Goal: Task Accomplishment & Management: Use online tool/utility

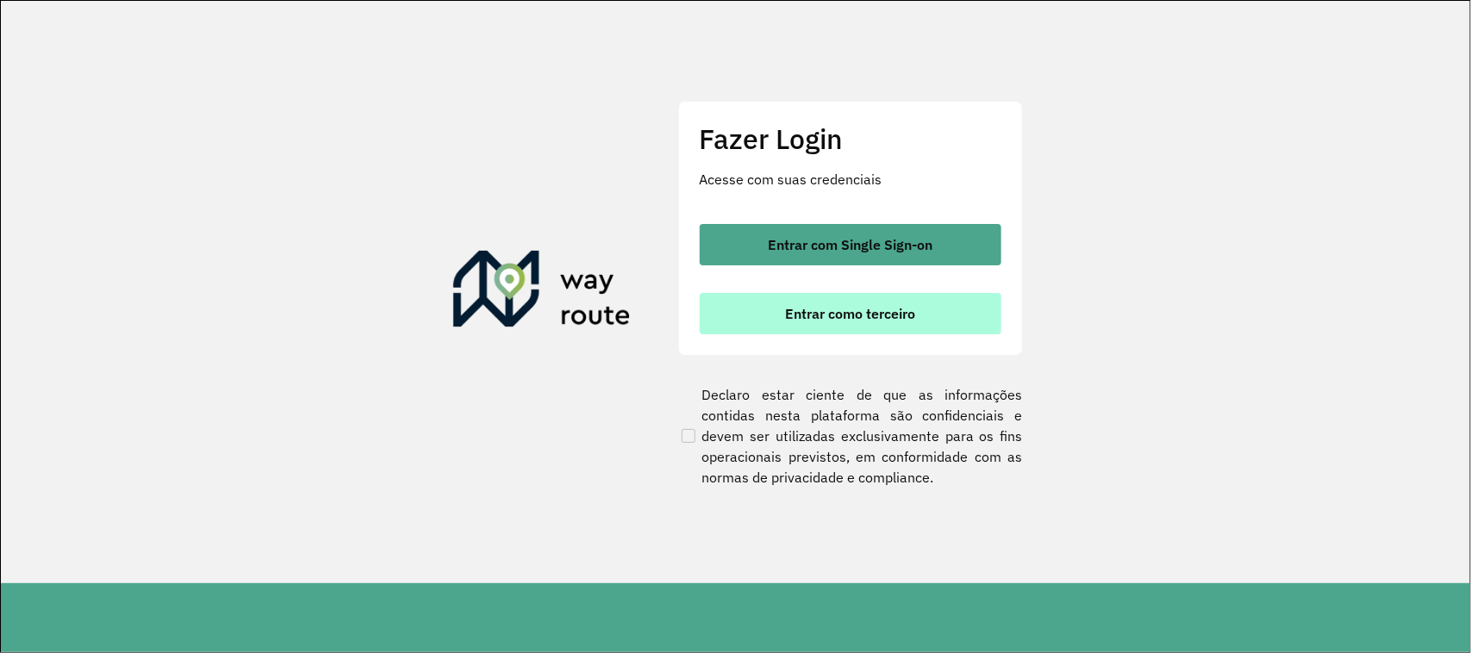
click at [877, 313] on span "Entrar como terceiro" at bounding box center [850, 314] width 130 height 14
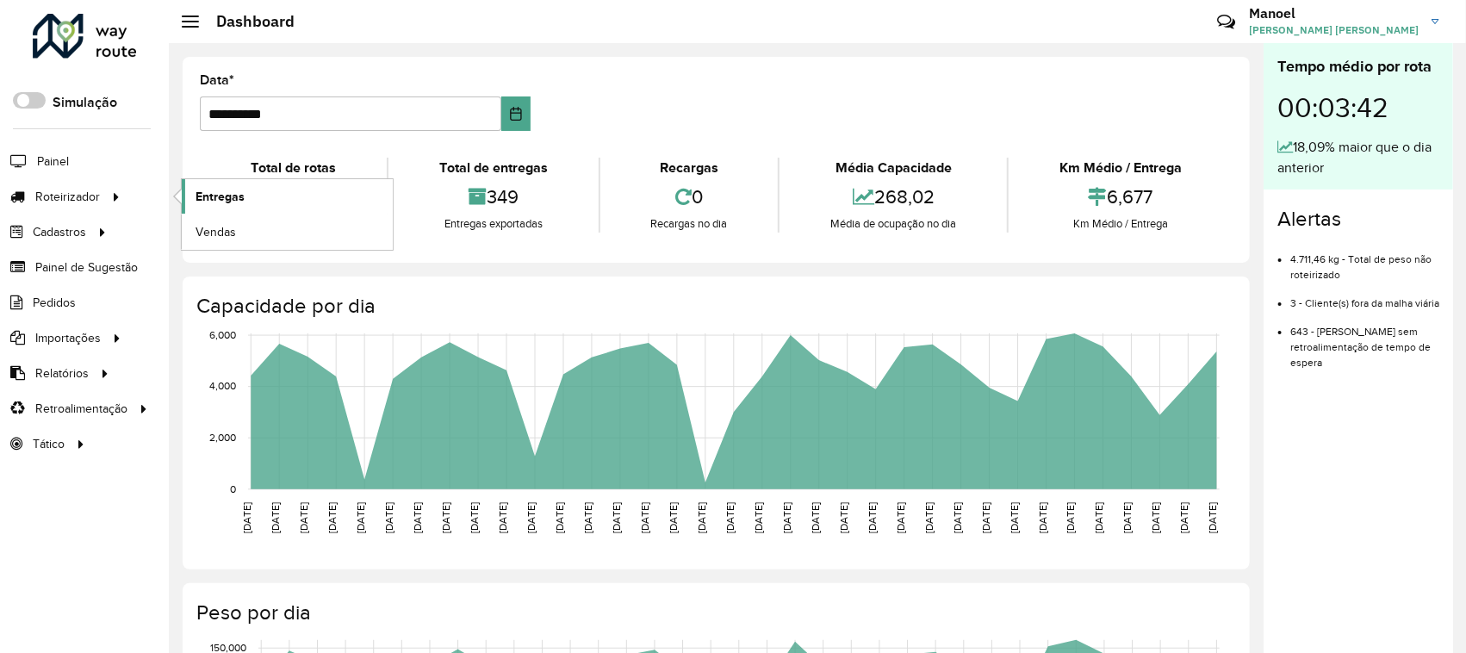
click at [238, 191] on span "Entregas" at bounding box center [220, 197] width 49 height 18
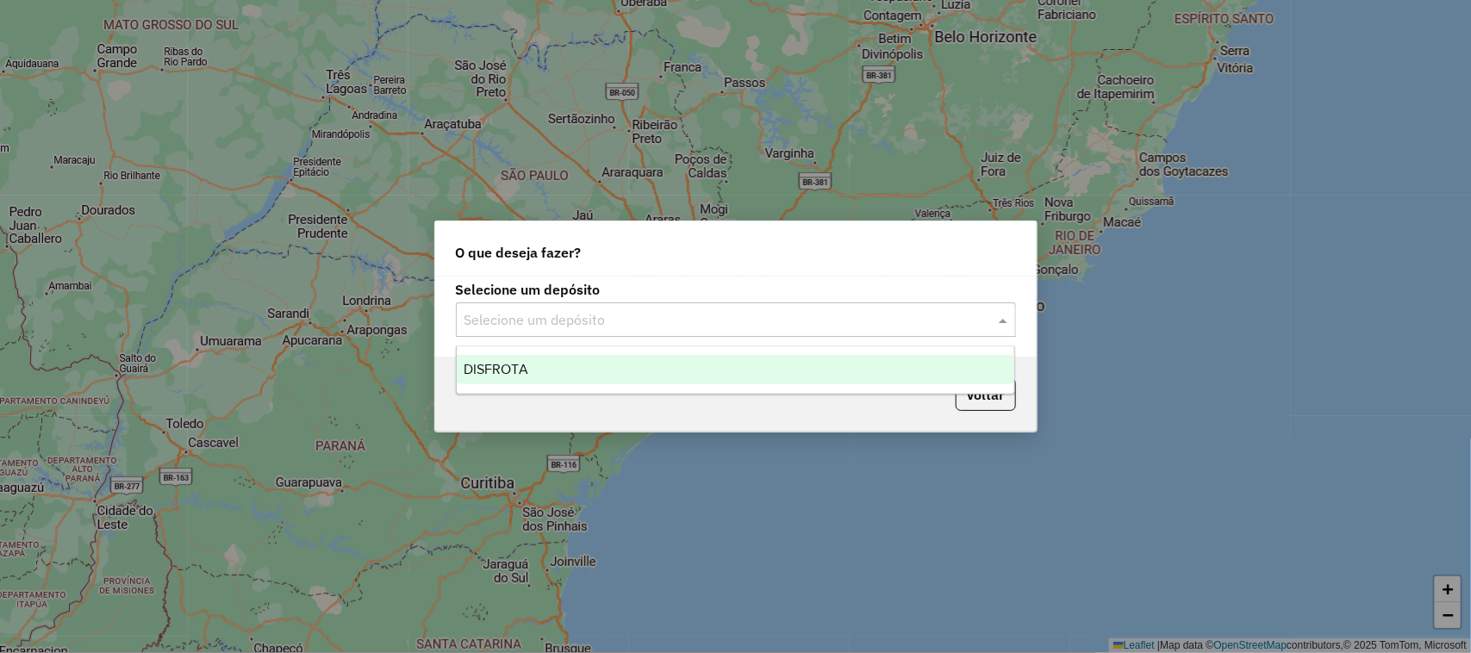
click at [625, 333] on div "Selecione um depósito" at bounding box center [736, 319] width 560 height 34
click at [594, 355] on div "DISFROTA" at bounding box center [736, 369] width 558 height 29
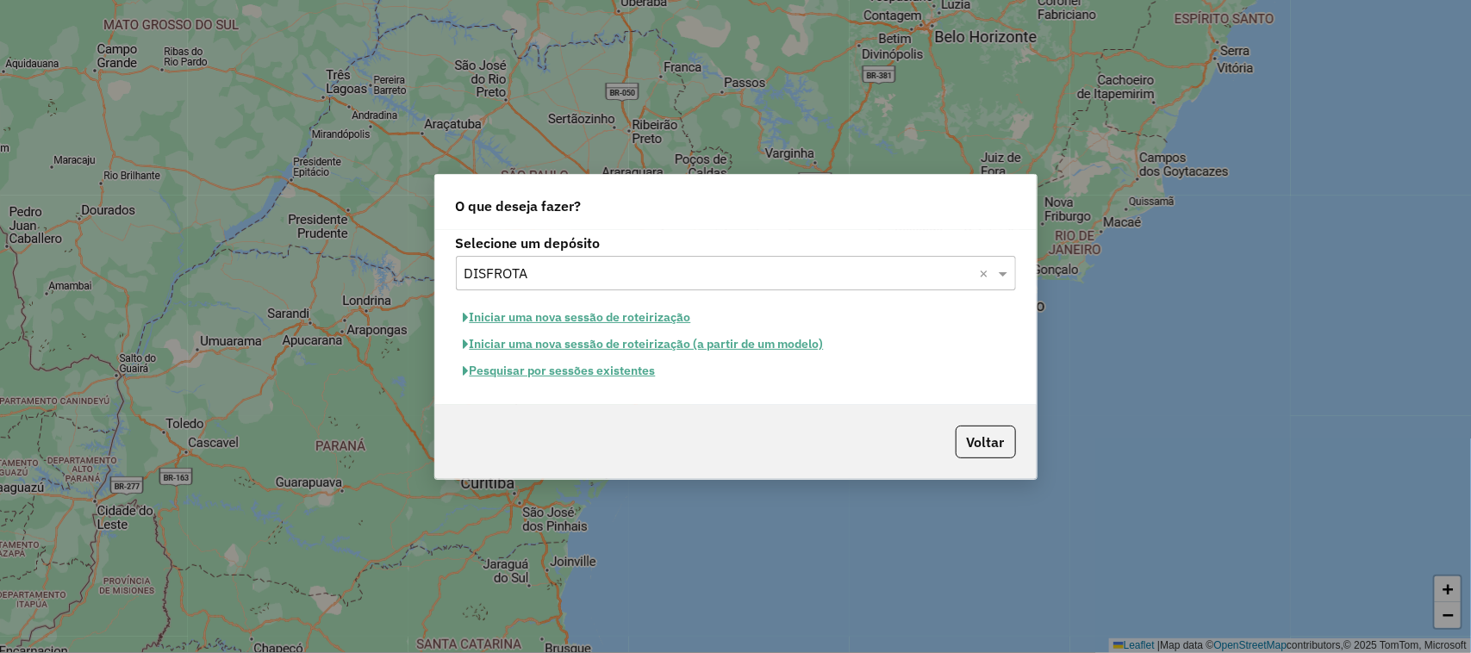
click at [562, 377] on button "Pesquisar por sessões existentes" at bounding box center [560, 371] width 208 height 27
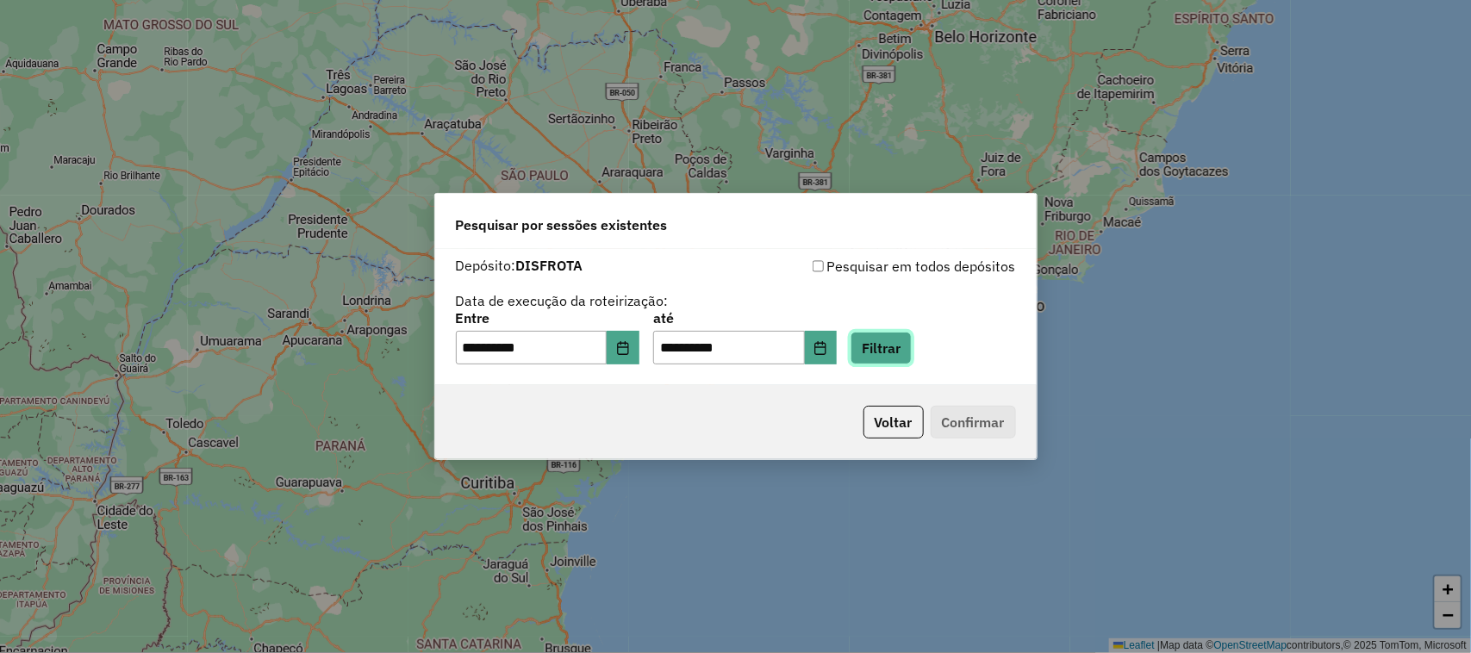
click at [896, 350] on button "Filtrar" at bounding box center [880, 348] width 61 height 33
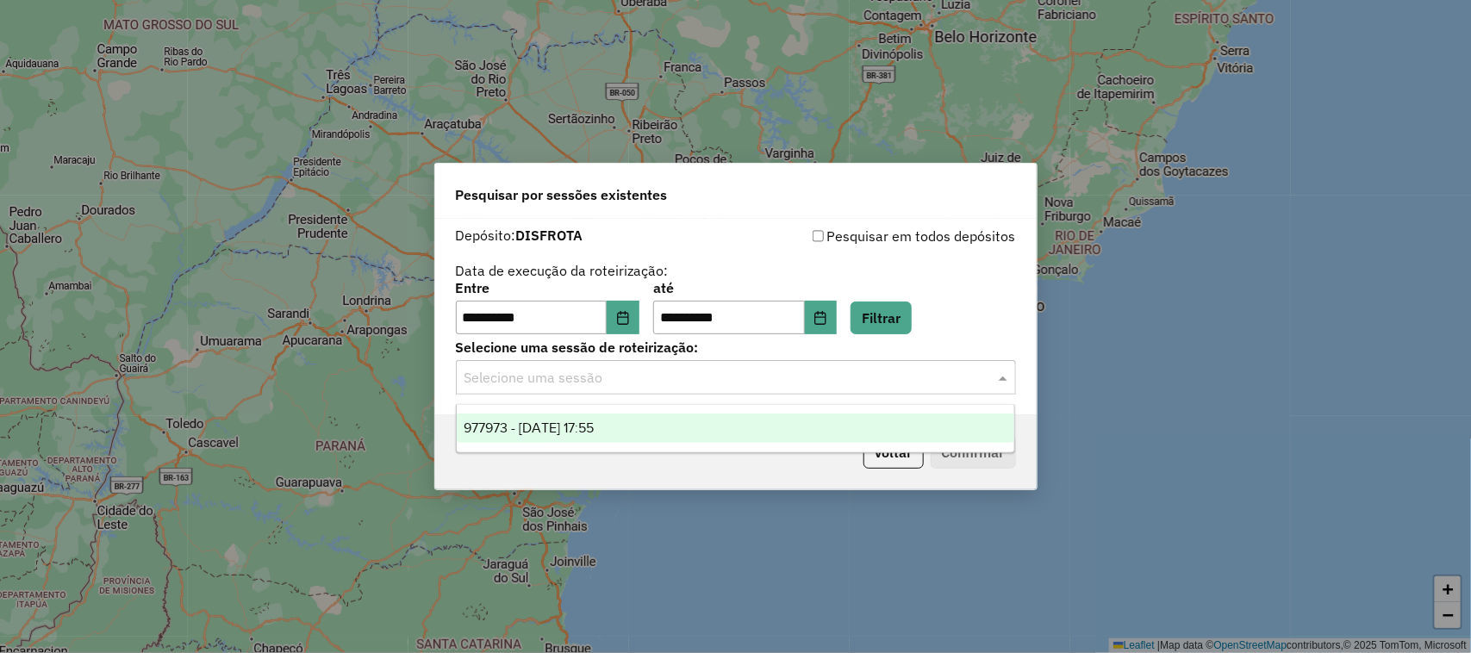
click at [600, 390] on div "Selecione uma sessão" at bounding box center [736, 377] width 560 height 34
click at [600, 415] on div "977973 - 12/08/2025 17:55" at bounding box center [736, 428] width 558 height 29
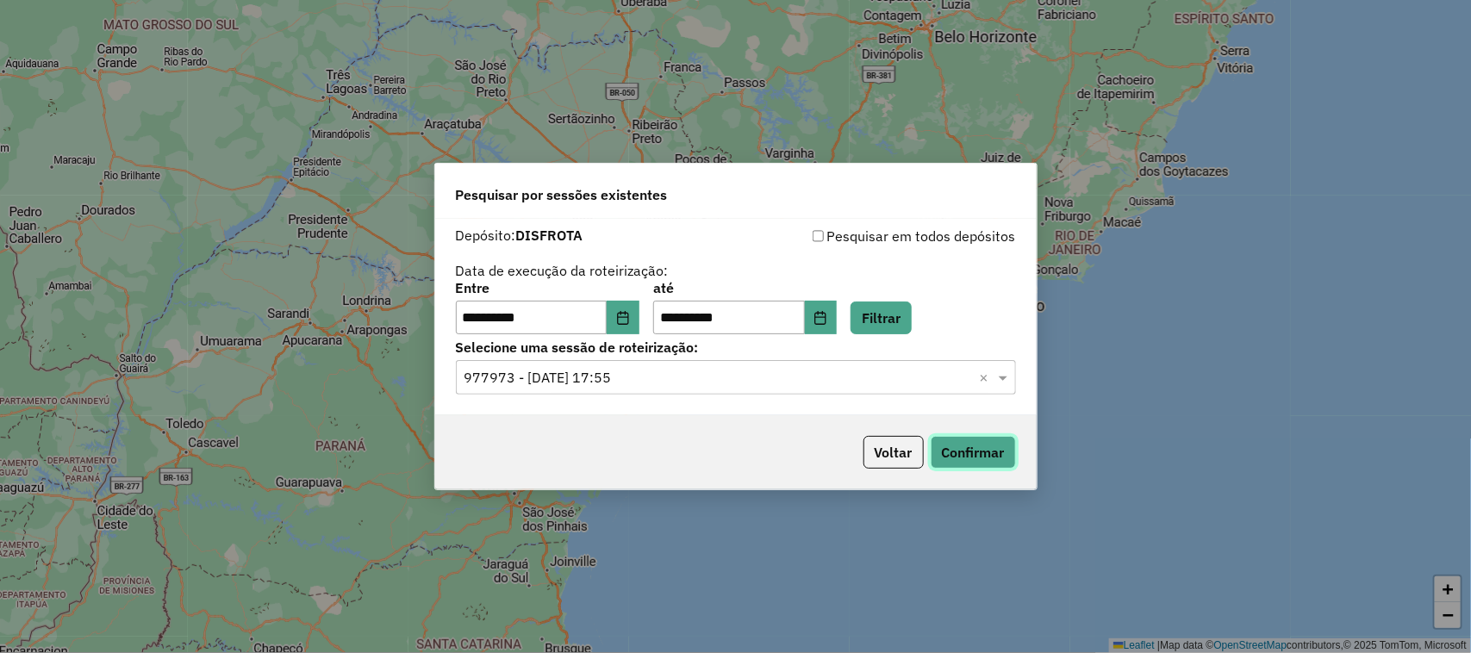
click at [961, 449] on button "Confirmar" at bounding box center [972, 452] width 85 height 33
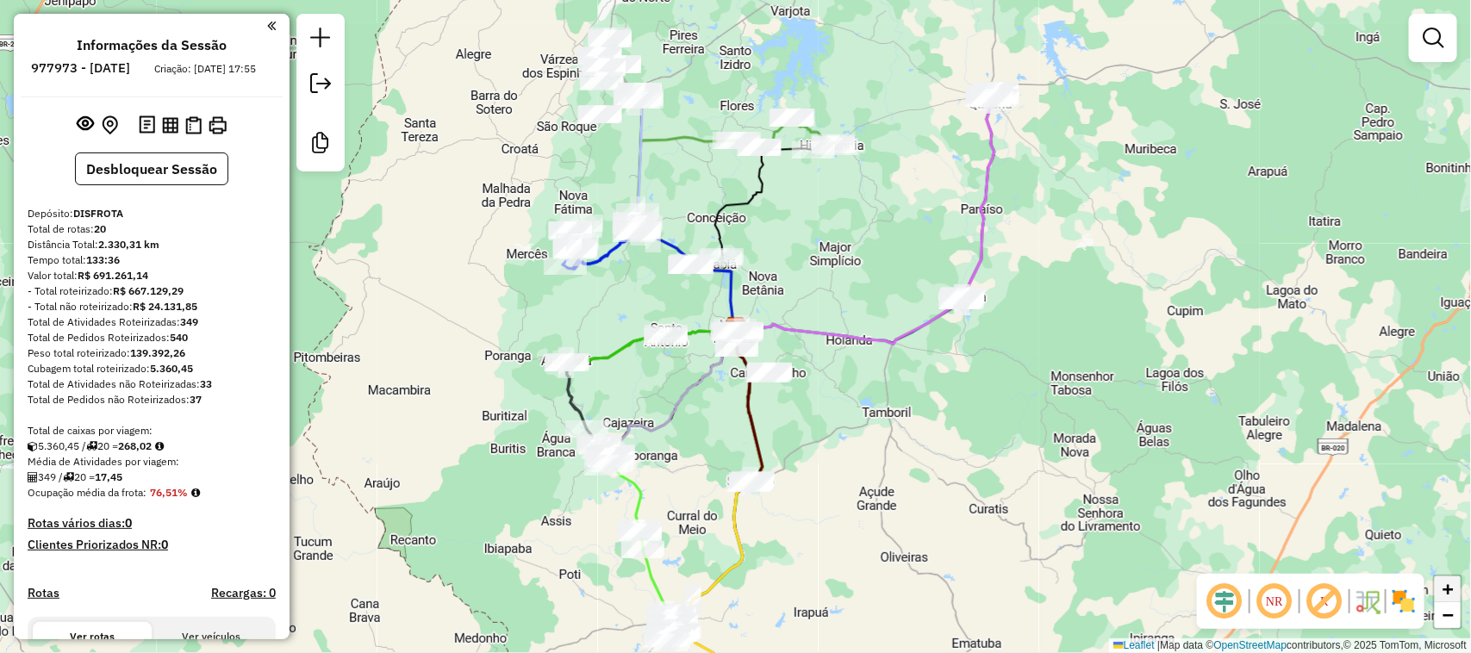
click at [1450, 580] on span "+" at bounding box center [1447, 589] width 11 height 22
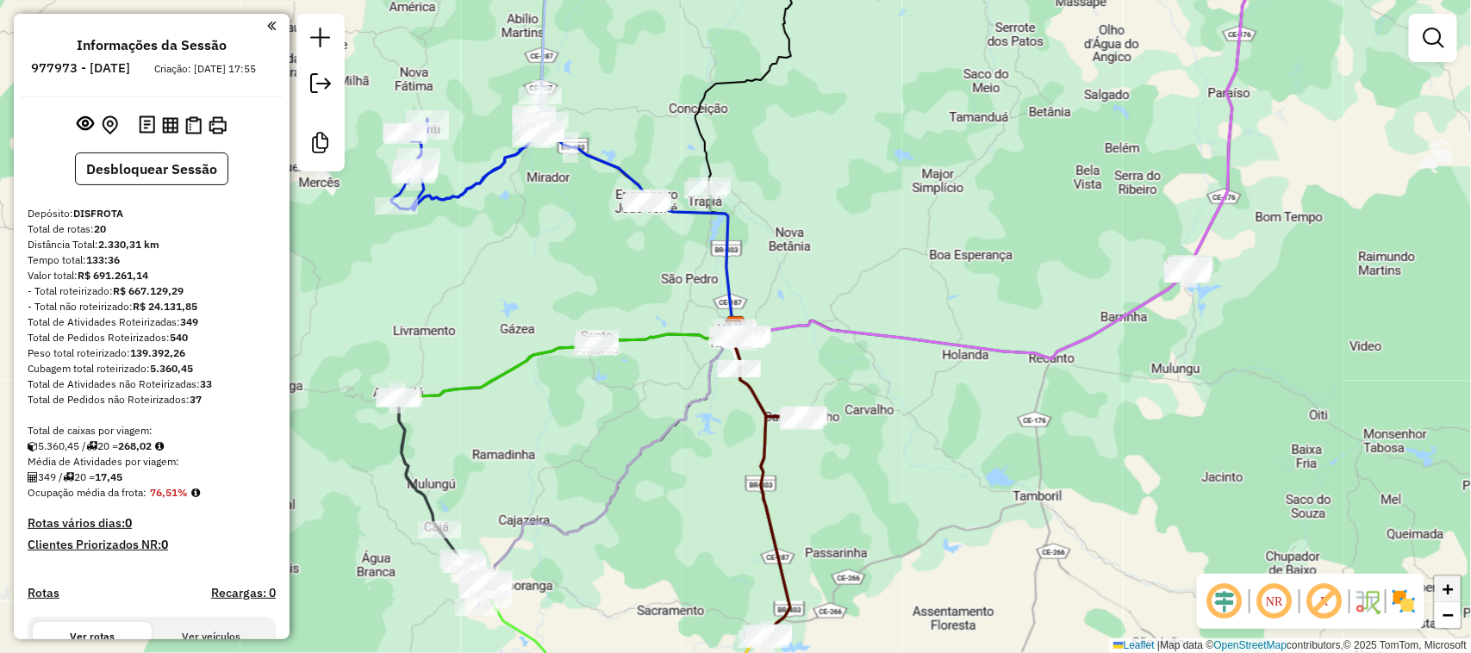
click at [1449, 591] on span "+" at bounding box center [1447, 589] width 11 height 22
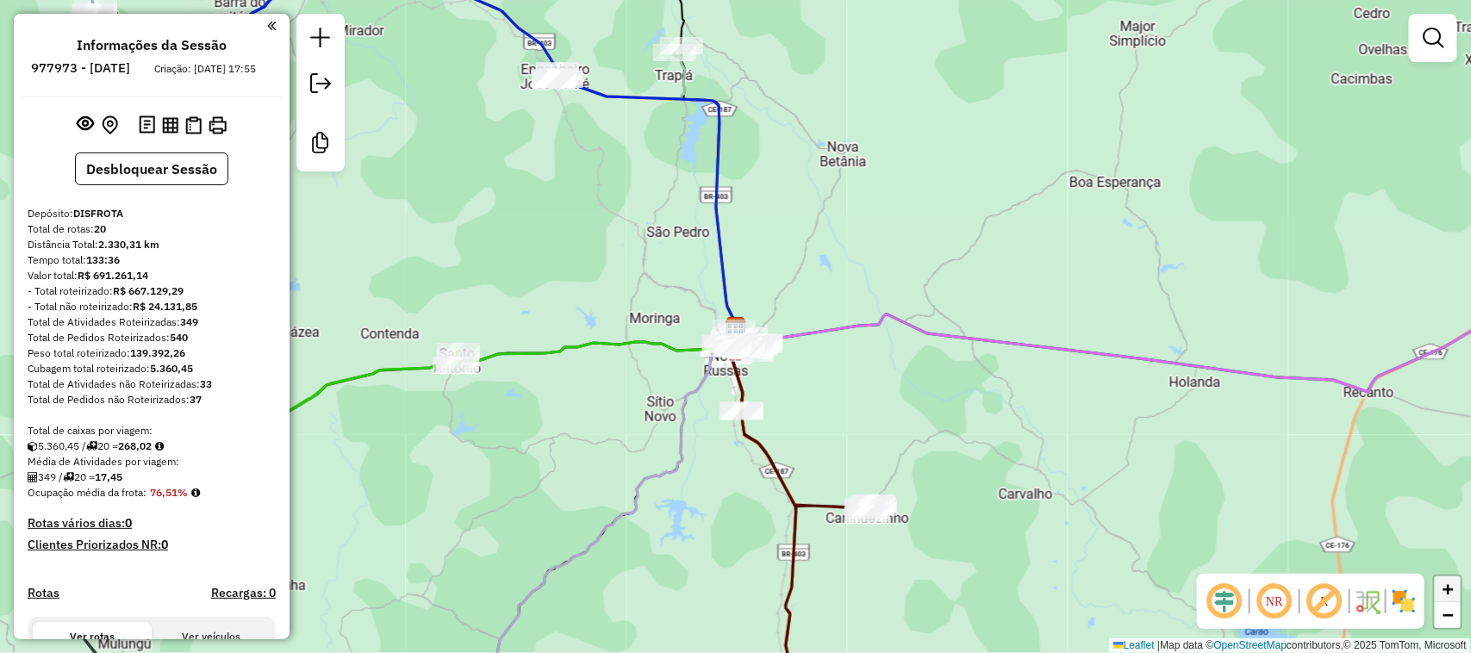
click at [1449, 591] on span "+" at bounding box center [1447, 589] width 11 height 22
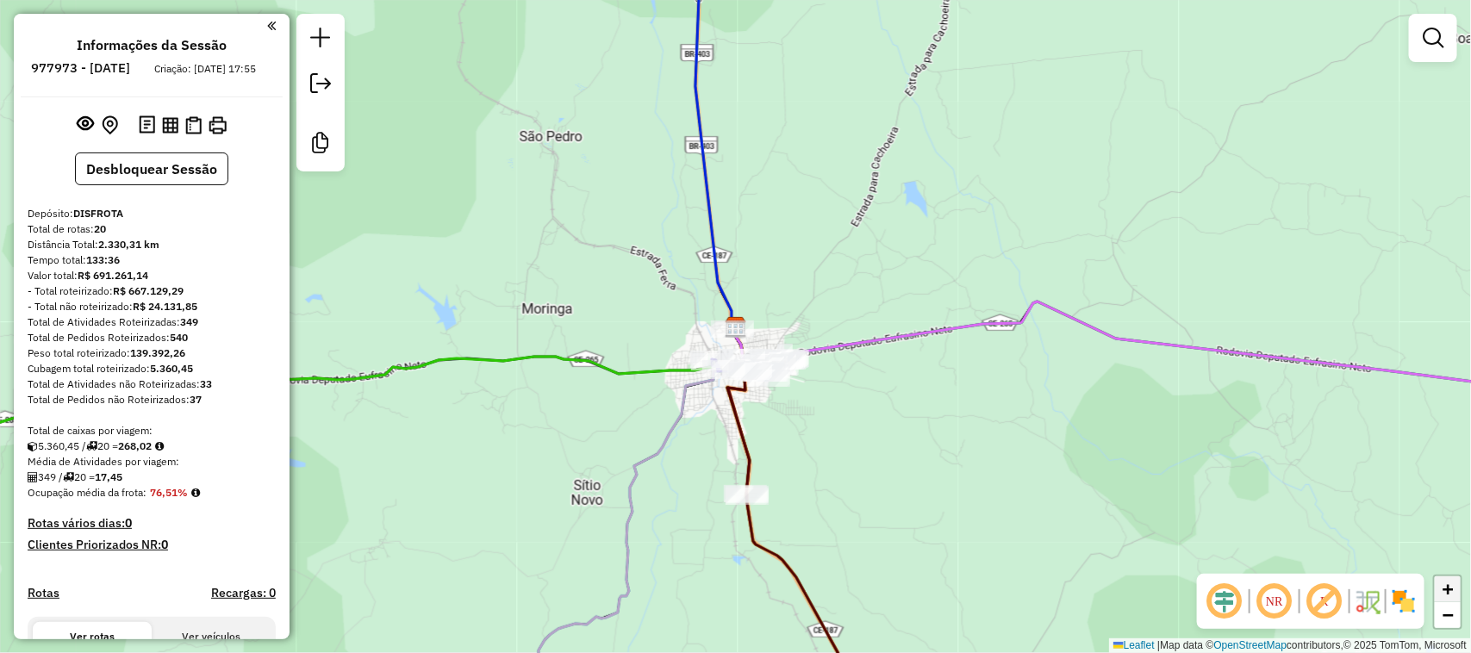
click at [1449, 591] on span "+" at bounding box center [1447, 589] width 11 height 22
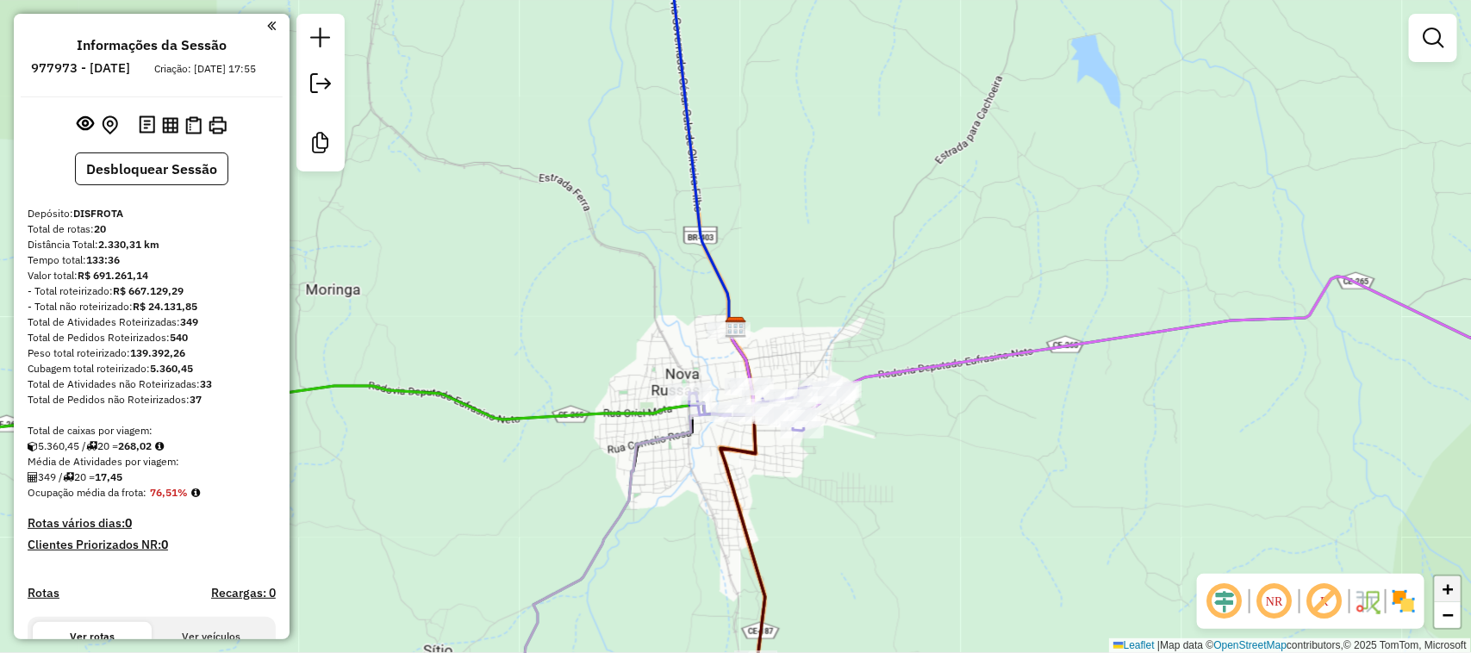
click at [1449, 591] on span "+" at bounding box center [1447, 589] width 11 height 22
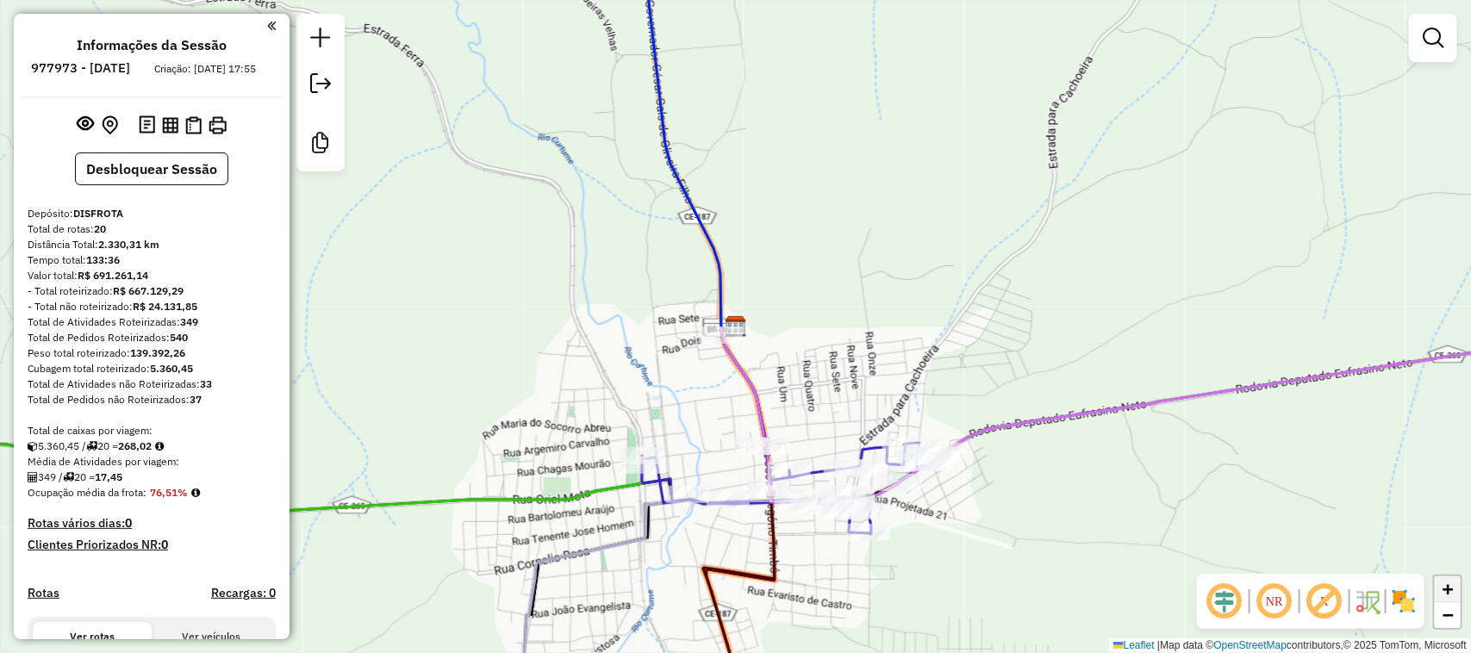
click at [1449, 591] on span "+" at bounding box center [1447, 589] width 11 height 22
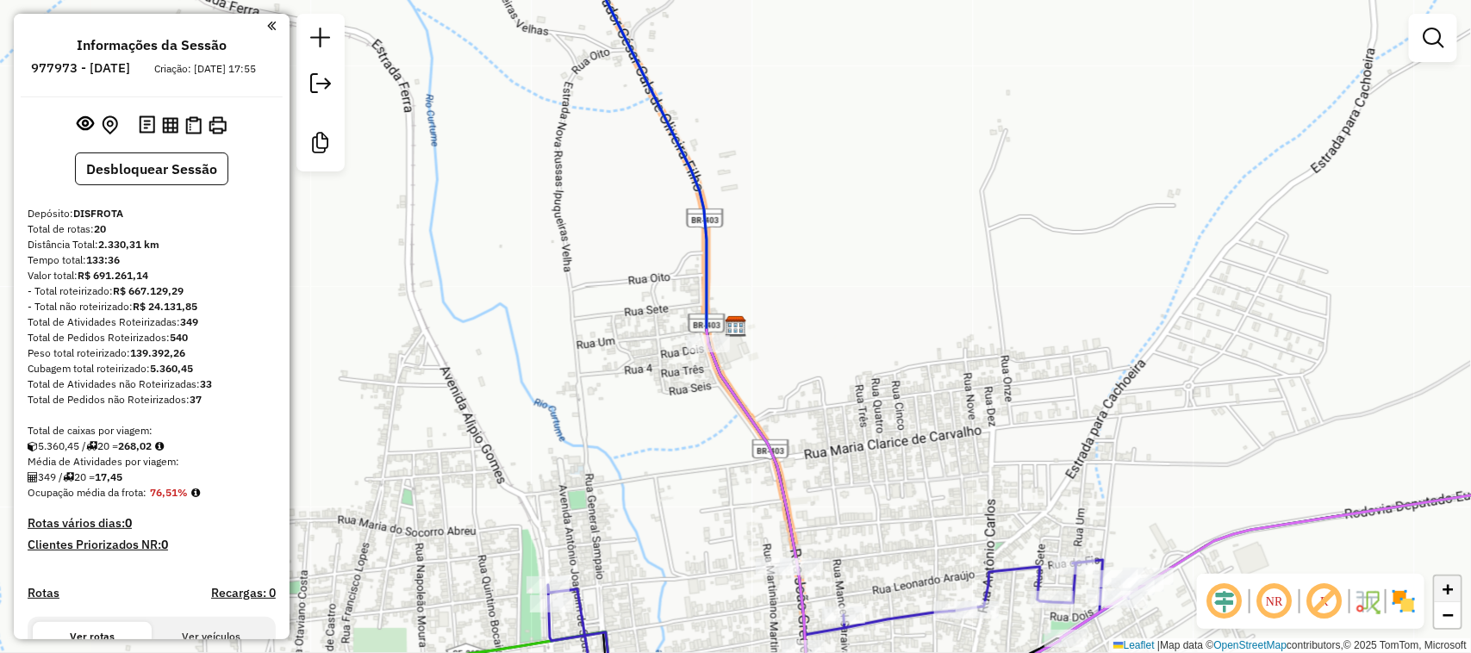
click at [1449, 591] on span "+" at bounding box center [1447, 589] width 11 height 22
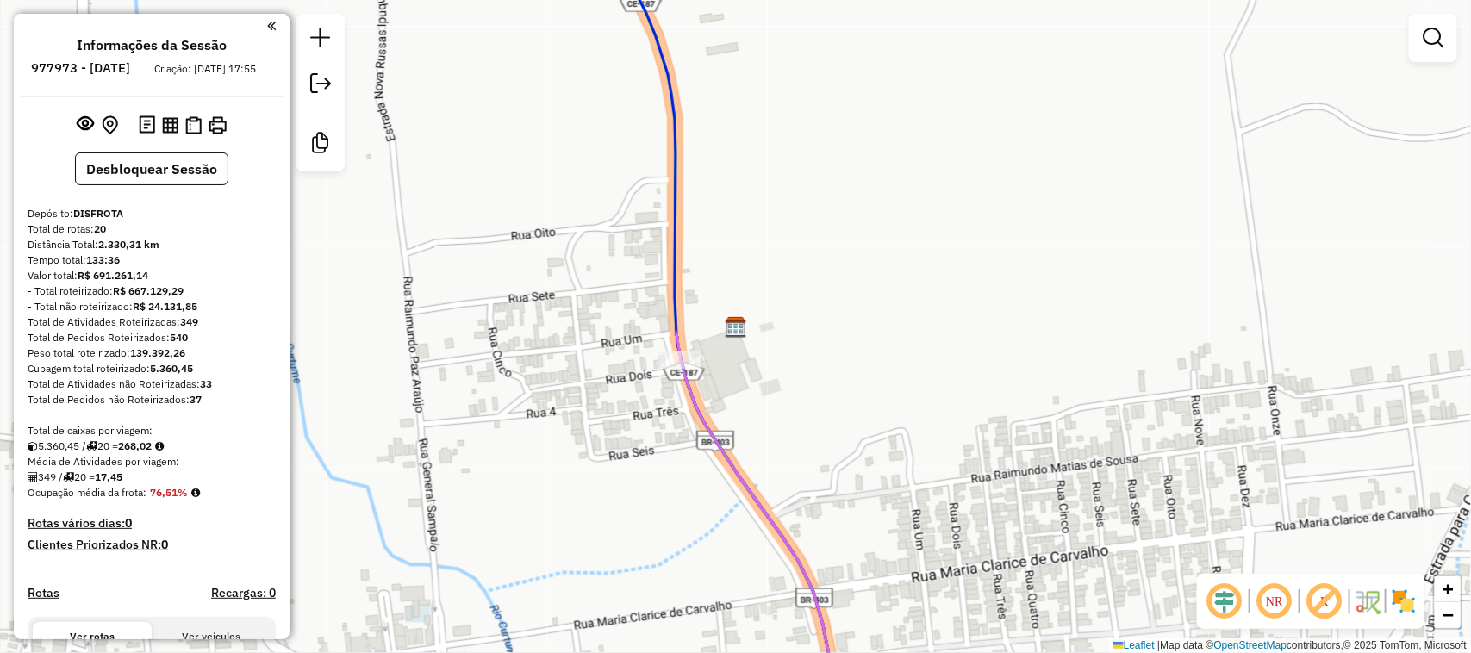
drag, startPoint x: 1017, startPoint y: 545, endPoint x: 1095, endPoint y: 286, distance: 270.7
click at [1095, 286] on div "Janela de atendimento Grade de atendimento Capacidade Transportadoras Veículos …" at bounding box center [735, 326] width 1471 height 653
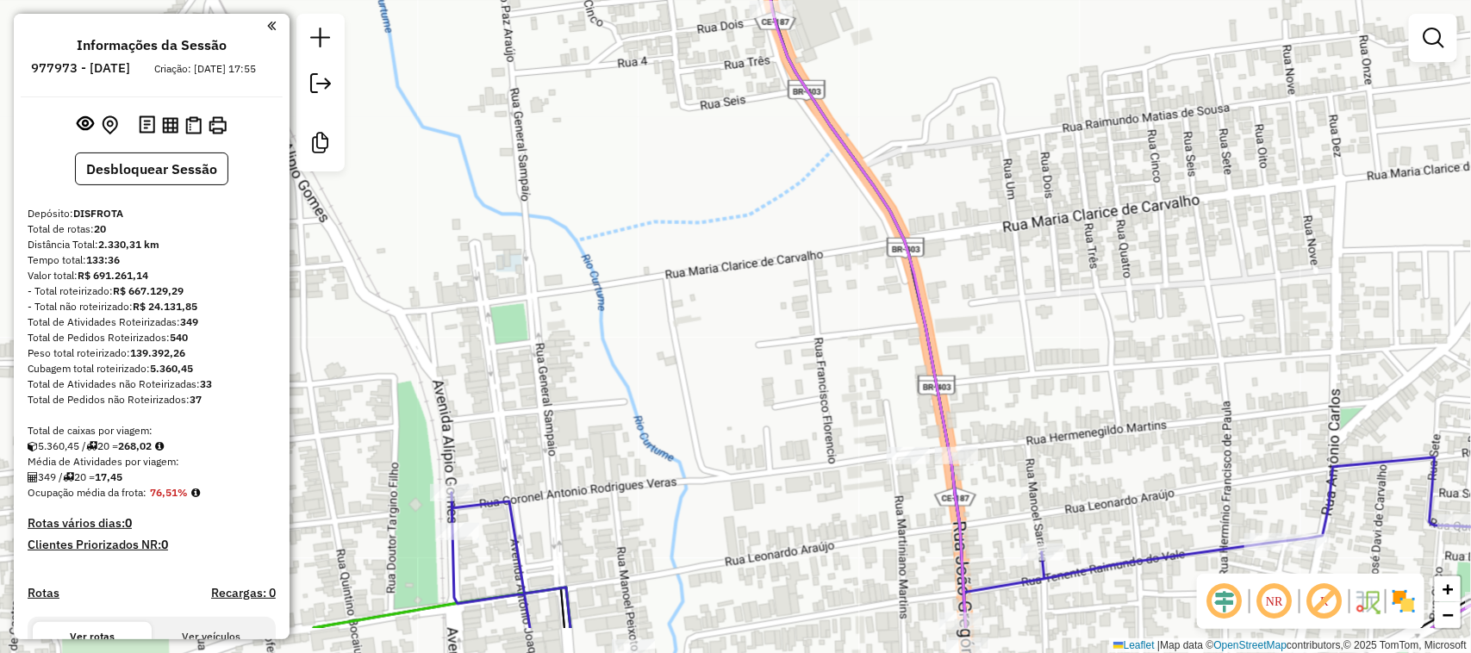
drag, startPoint x: 1098, startPoint y: 166, endPoint x: 1113, endPoint y: 65, distance: 102.7
click at [1113, 65] on div "Janela de atendimento Grade de atendimento Capacidade Transportadoras Veículos …" at bounding box center [735, 326] width 1471 height 653
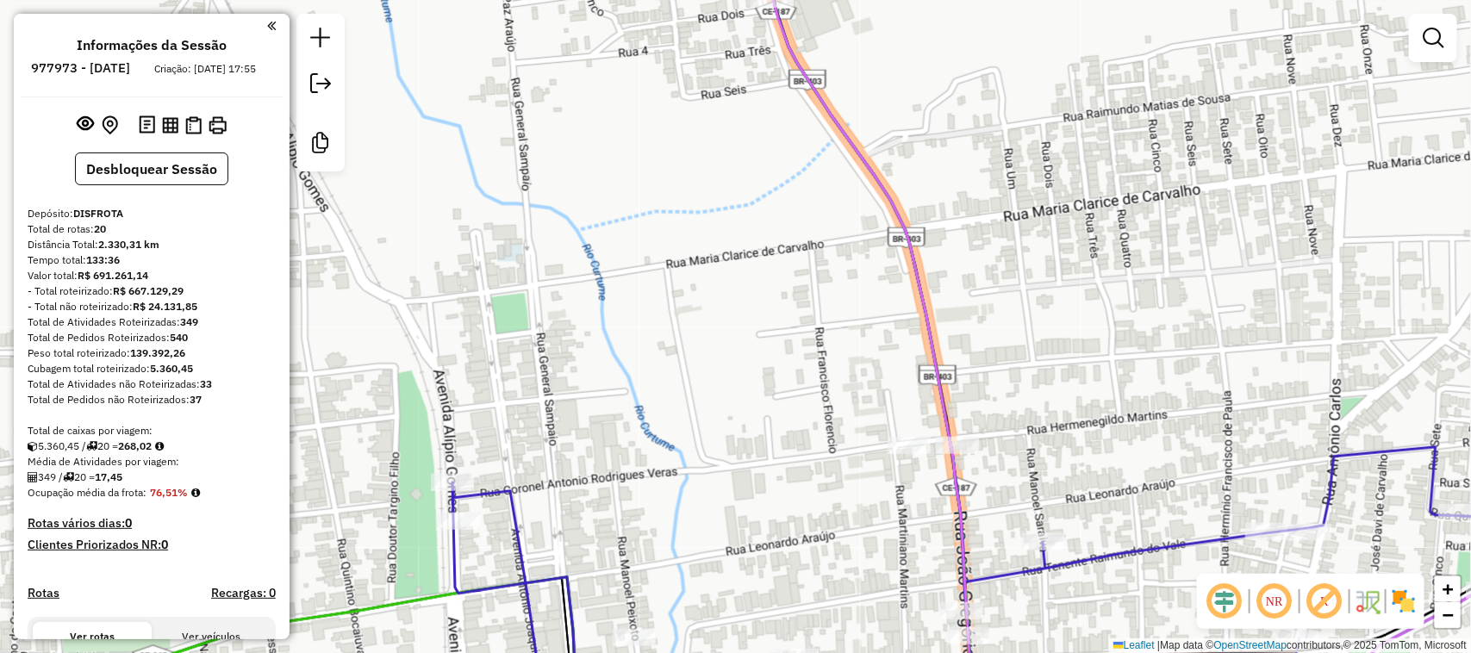
click at [1113, 96] on div "Janela de atendimento Grade de atendimento Capacidade Transportadoras Veículos …" at bounding box center [735, 326] width 1471 height 653
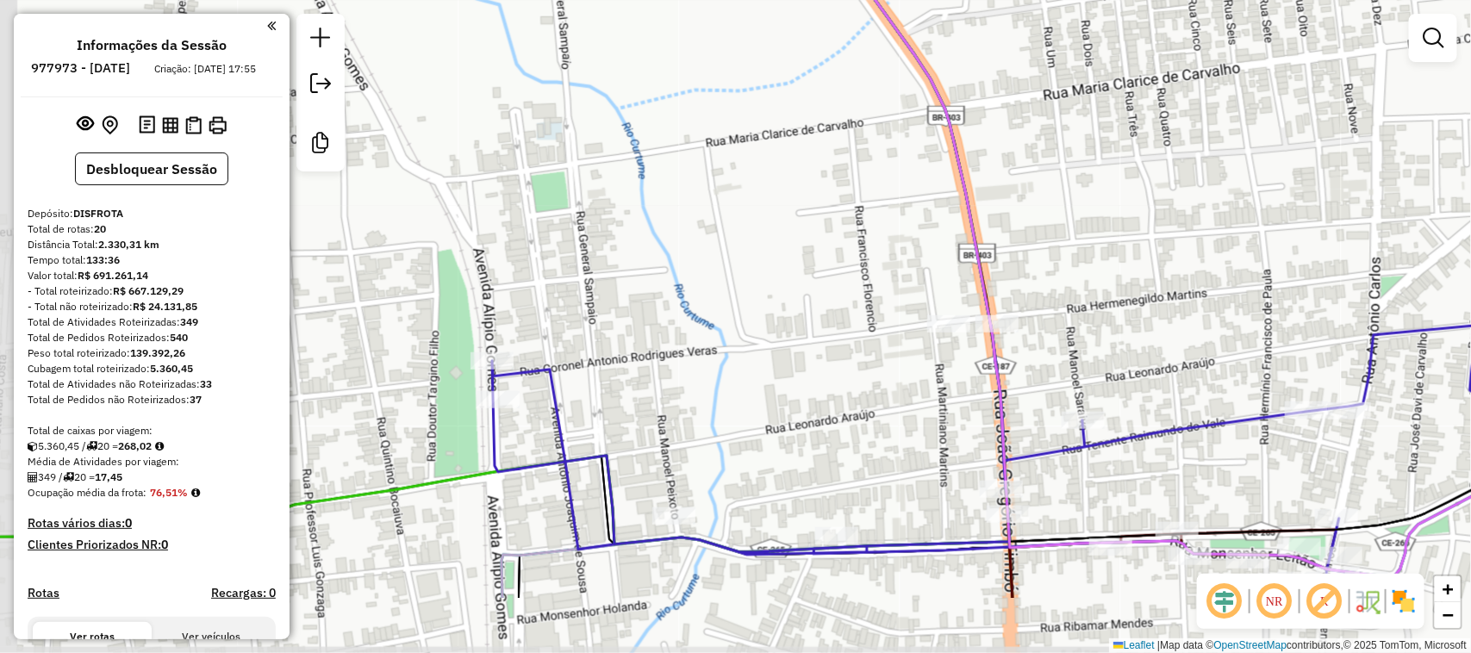
drag, startPoint x: 1113, startPoint y: 96, endPoint x: 1153, endPoint y: -25, distance: 127.8
click at [1153, 0] on html "Aguarde... Pop-up bloqueado! Seu navegador bloqueou automáticamente a abertura …" at bounding box center [735, 326] width 1471 height 653
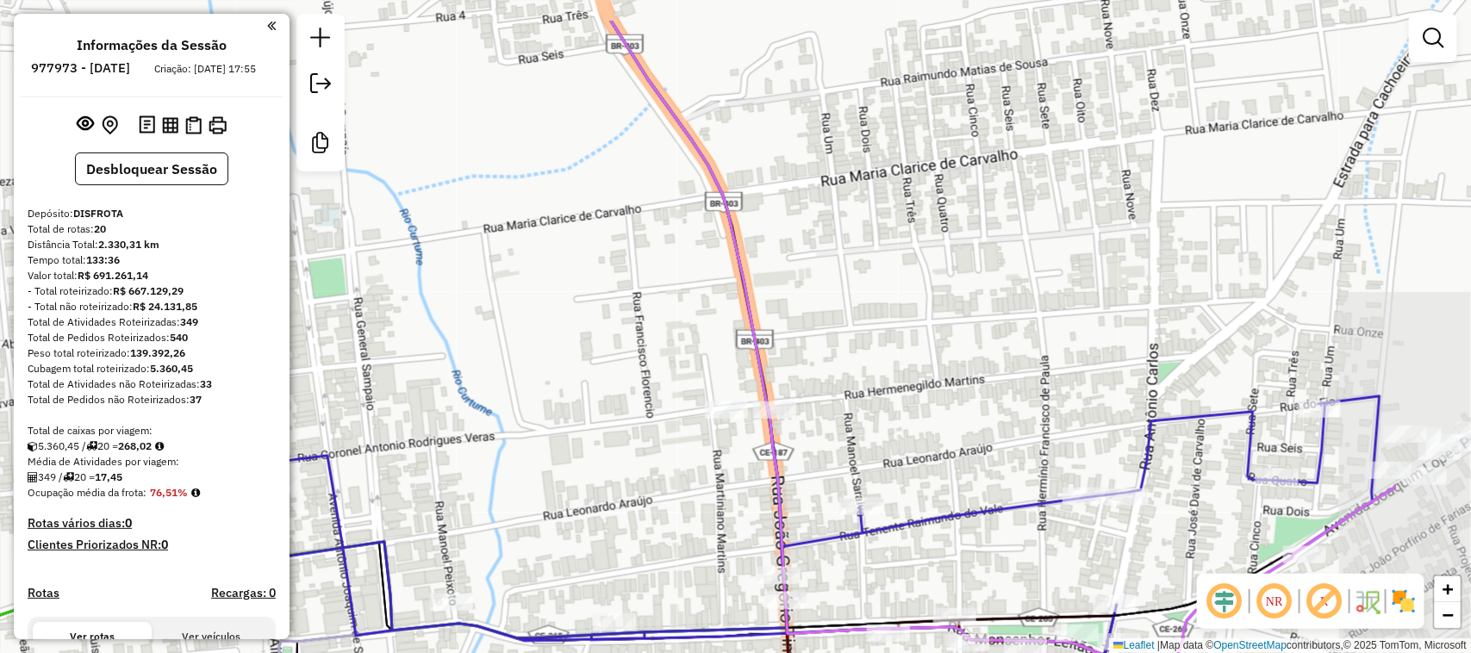
drag, startPoint x: 1077, startPoint y: 289, endPoint x: 851, endPoint y: 376, distance: 241.9
click at [851, 376] on div "Janela de atendimento Grade de atendimento Capacidade Transportadoras Veículos …" at bounding box center [735, 326] width 1471 height 653
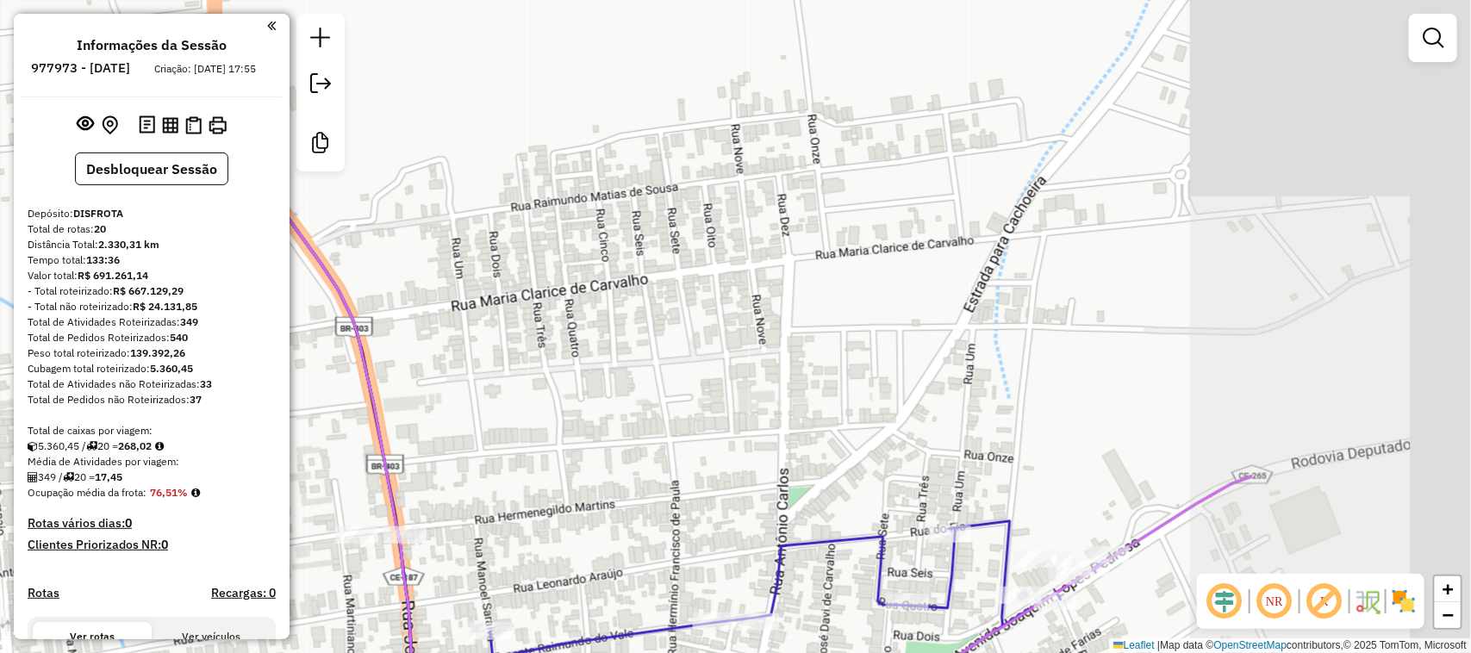
drag, startPoint x: 1185, startPoint y: 334, endPoint x: 818, endPoint y: 459, distance: 387.7
click at [818, 459] on div "Janela de atendimento Grade de atendimento Capacidade Transportadoras Veículos …" at bounding box center [735, 326] width 1471 height 653
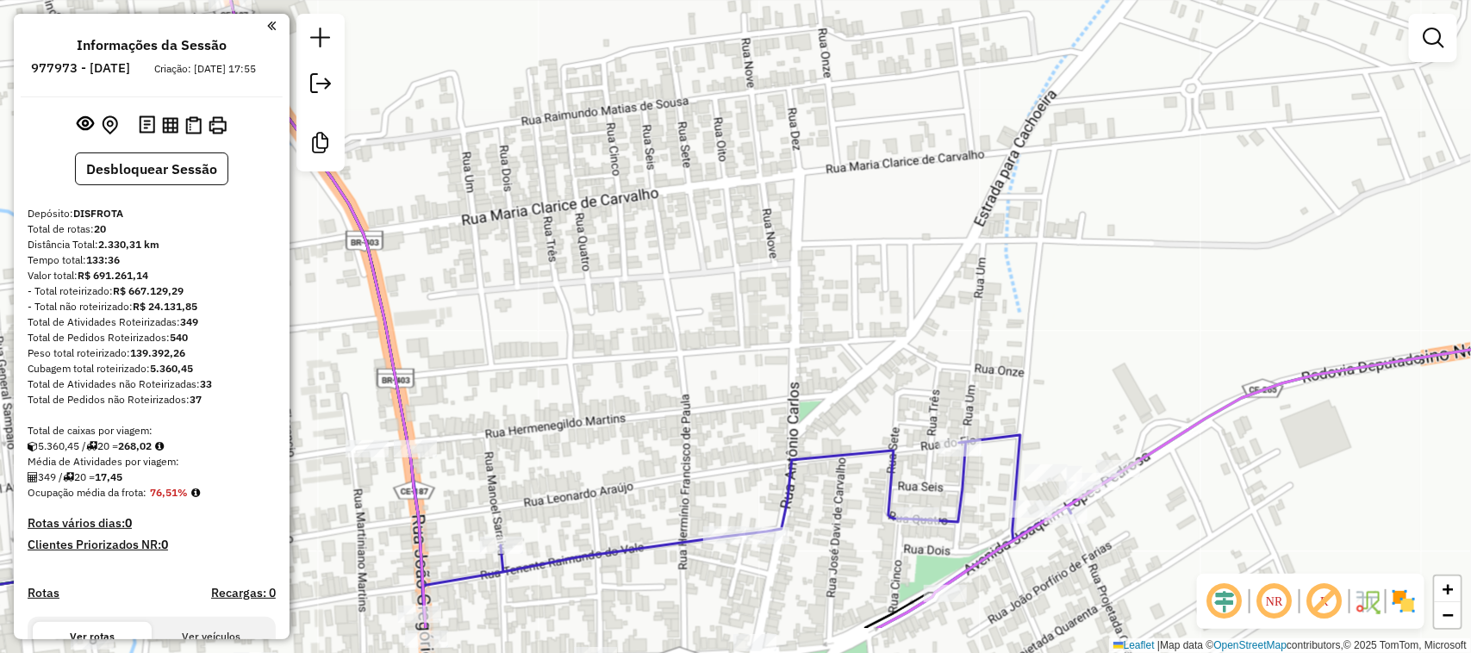
drag, startPoint x: 860, startPoint y: 302, endPoint x: 902, endPoint y: 100, distance: 206.8
click at [902, 100] on div "Janela de atendimento Grade de atendimento Capacidade Transportadoras Veículos …" at bounding box center [735, 326] width 1471 height 653
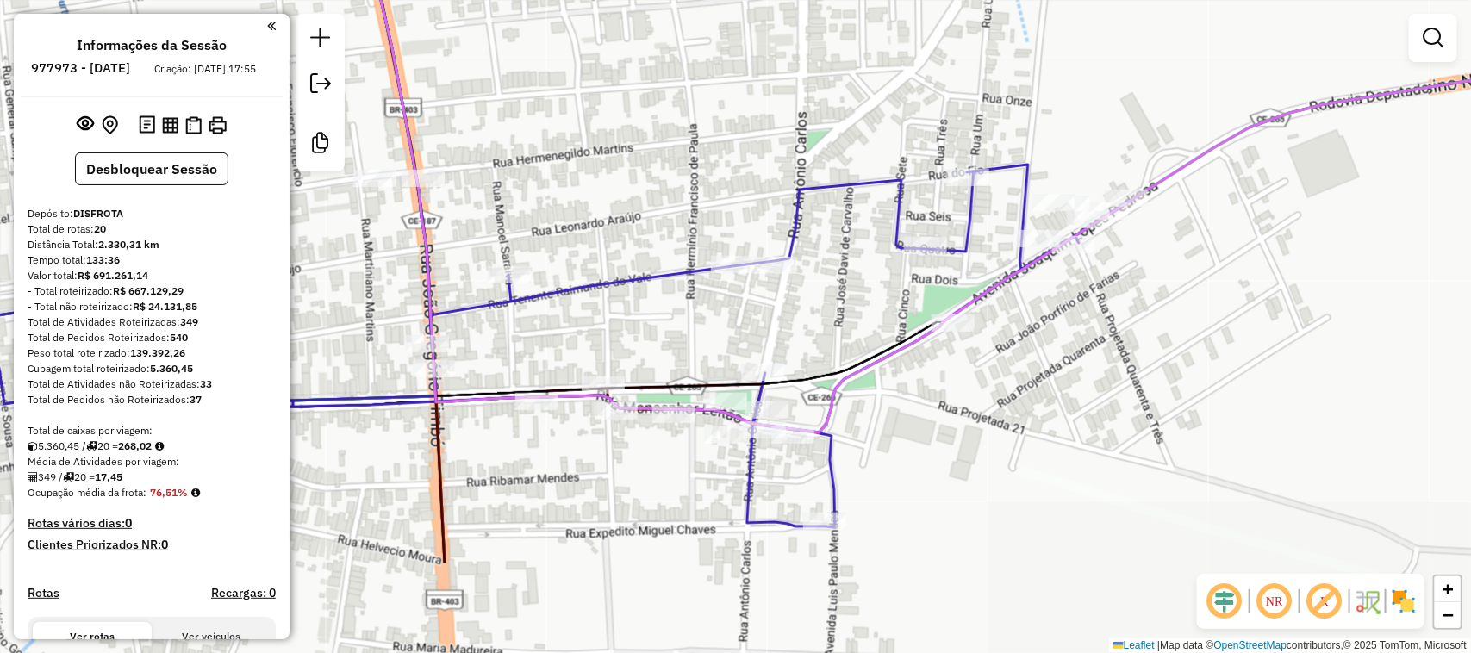
drag, startPoint x: 911, startPoint y: 244, endPoint x: 906, endPoint y: 67, distance: 176.7
click at [906, 67] on div "Janela de atendimento Grade de atendimento Capacidade Transportadoras Veículos …" at bounding box center [735, 326] width 1471 height 653
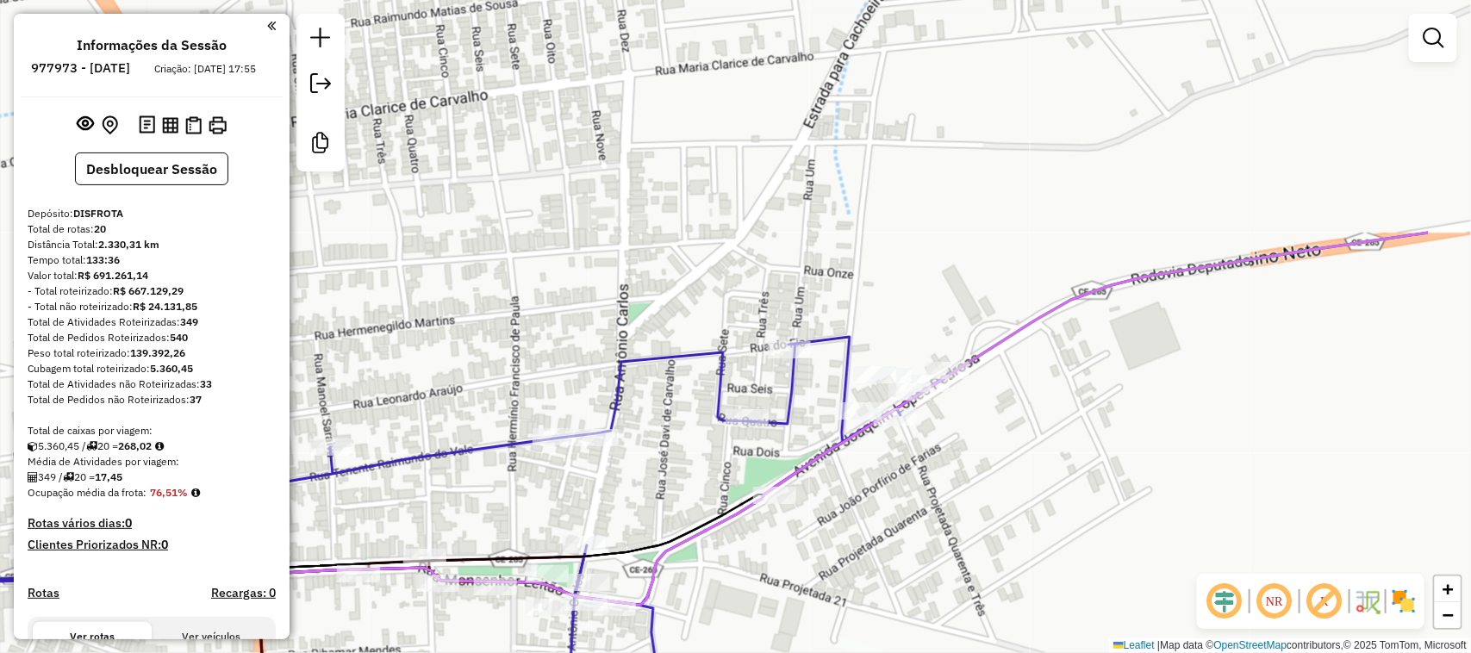
drag, startPoint x: 1294, startPoint y: 209, endPoint x: 992, endPoint y: 537, distance: 445.7
click at [992, 537] on div "Janela de atendimento Grade de atendimento Capacidade Transportadoras Veículos …" at bounding box center [735, 326] width 1471 height 653
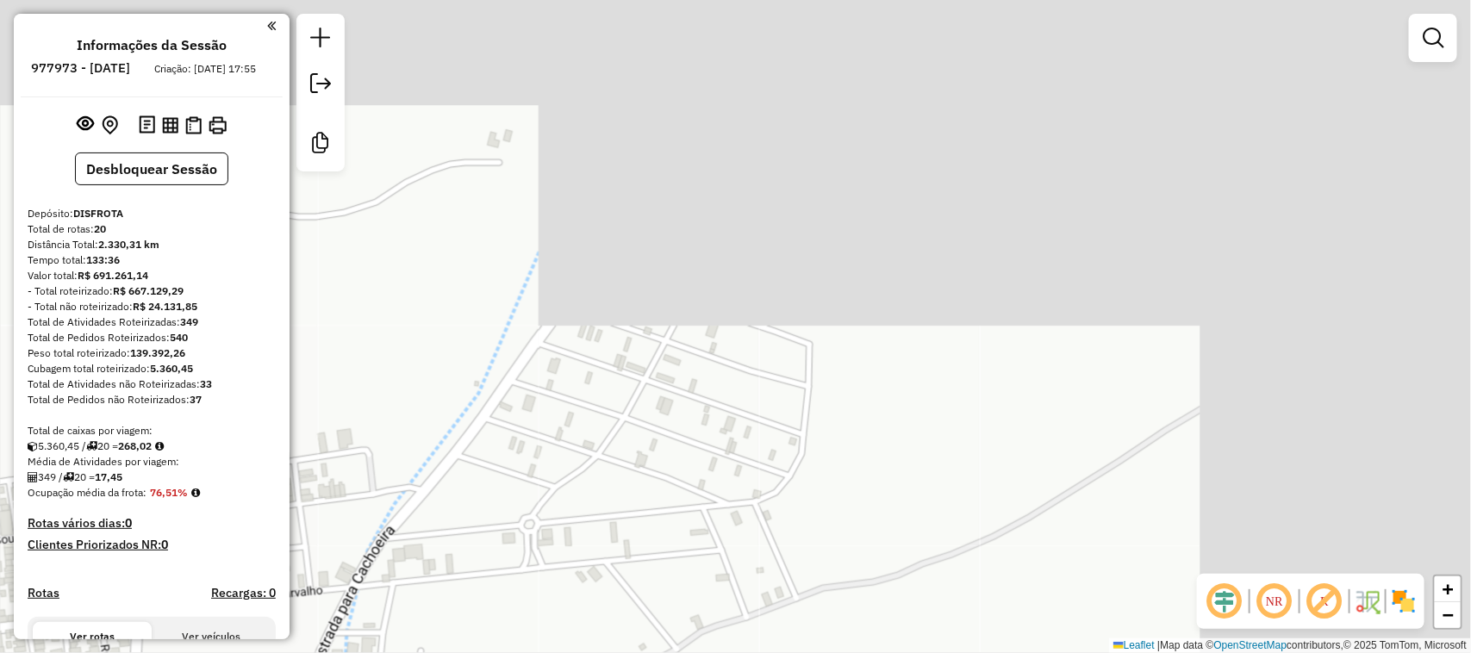
drag, startPoint x: 1111, startPoint y: 234, endPoint x: 751, endPoint y: 616, distance: 524.7
click at [751, 616] on div "Janela de atendimento Grade de atendimento Capacidade Transportadoras Veículos …" at bounding box center [735, 326] width 1471 height 653
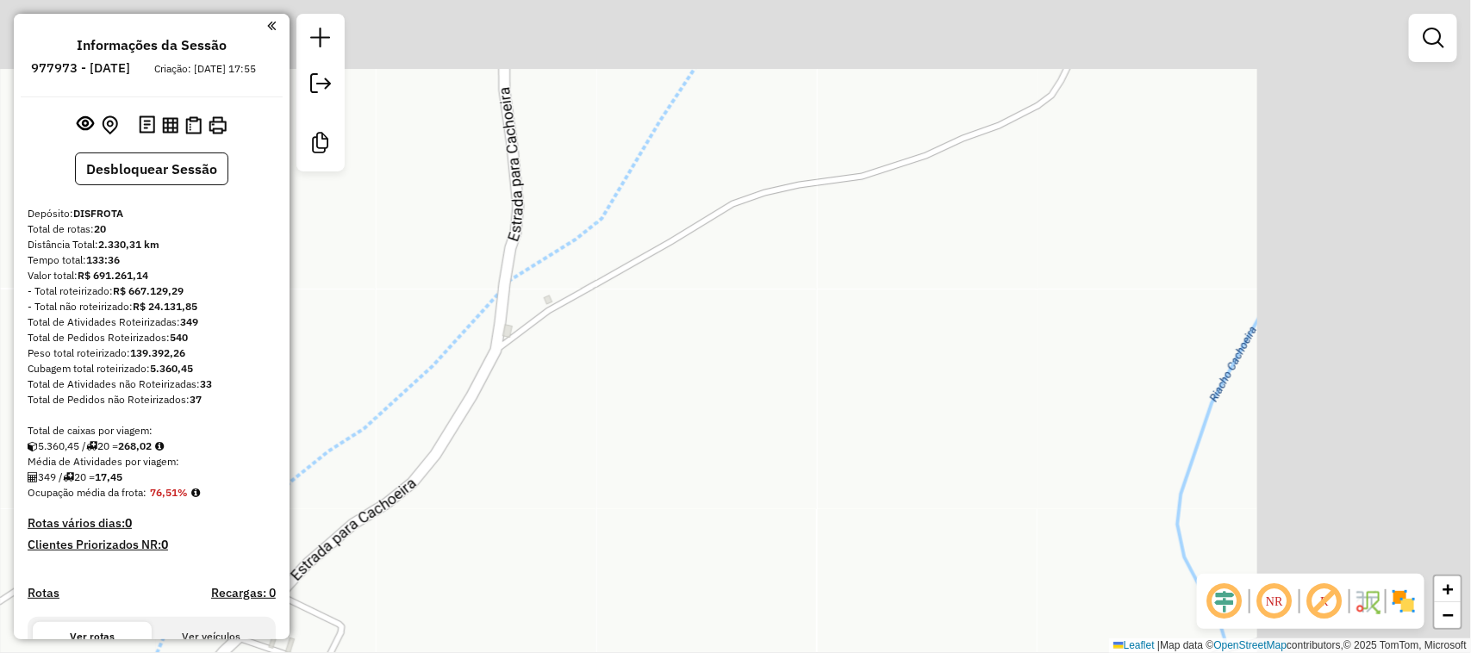
drag, startPoint x: 1054, startPoint y: 297, endPoint x: 653, endPoint y: 695, distance: 564.7
click at [653, 652] on html "Aguarde... Pop-up bloqueado! Seu navegador bloqueou automáticamente a abertura …" at bounding box center [735, 326] width 1471 height 653
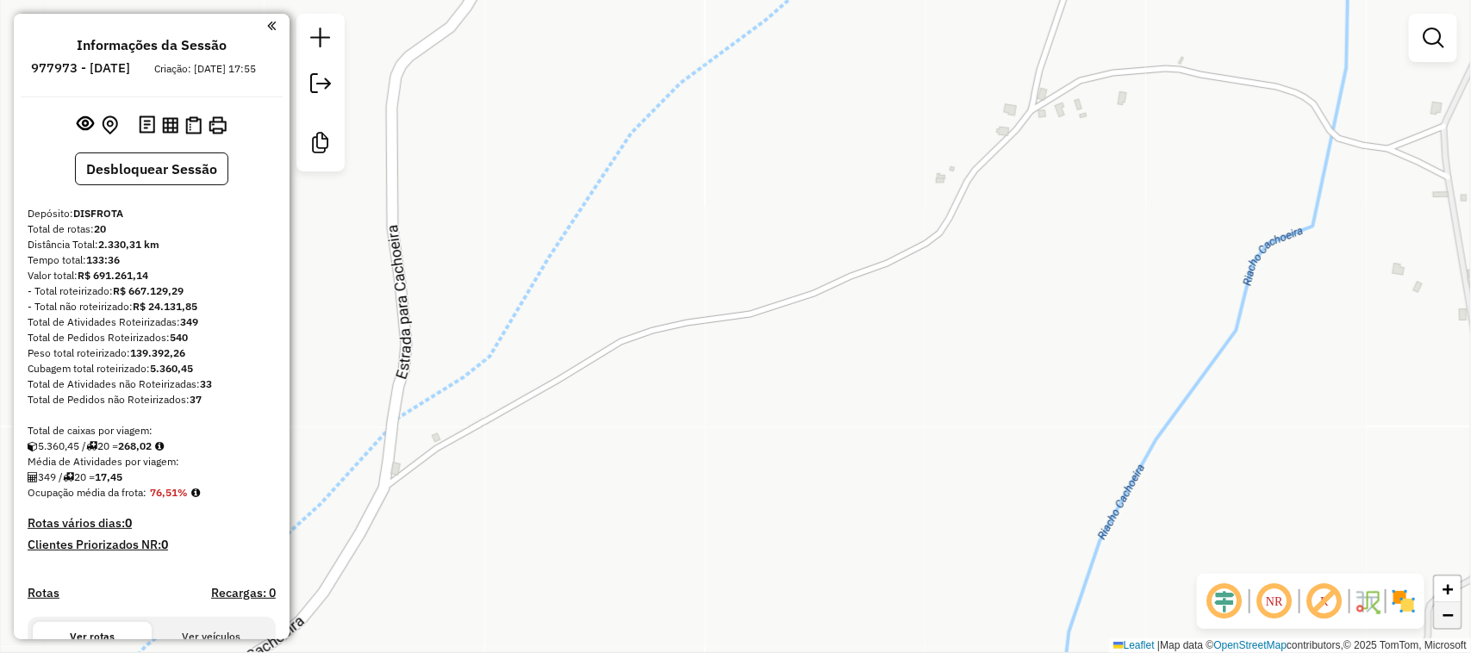
click at [1446, 613] on span "−" at bounding box center [1447, 615] width 11 height 22
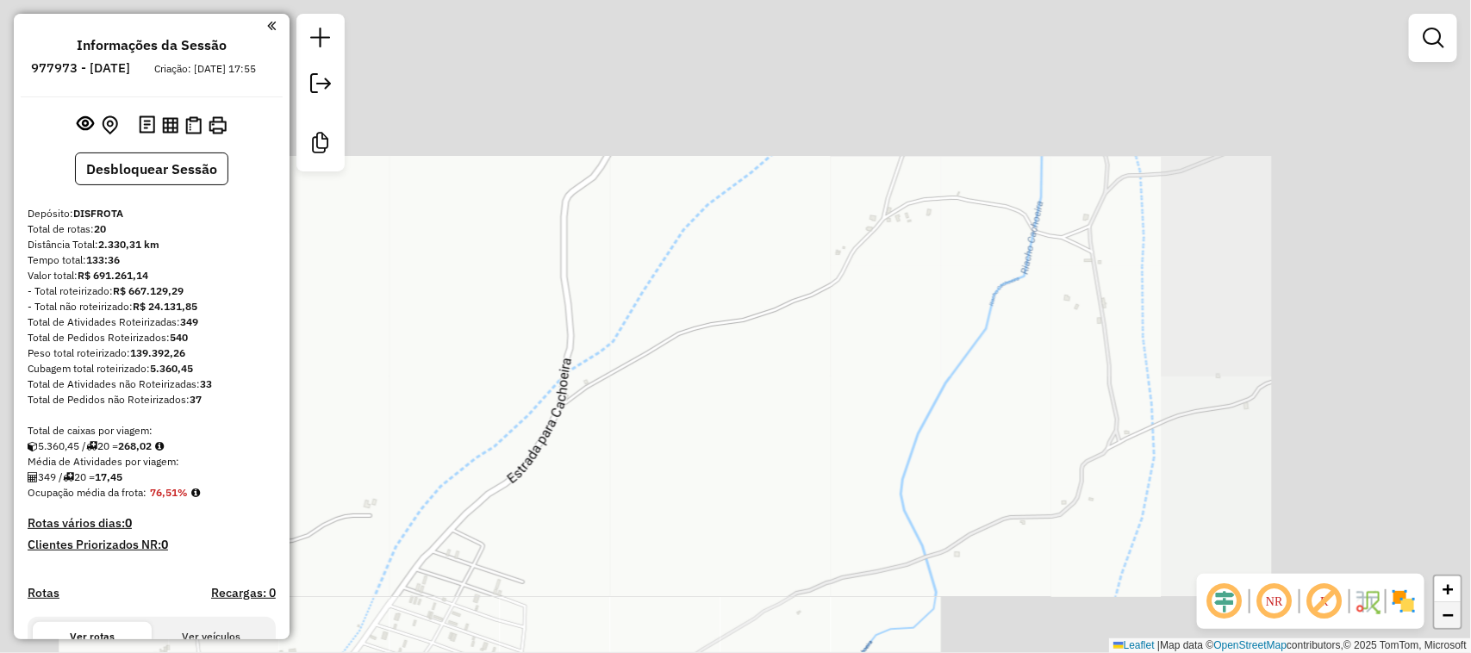
click at [1446, 613] on span "−" at bounding box center [1447, 615] width 11 height 22
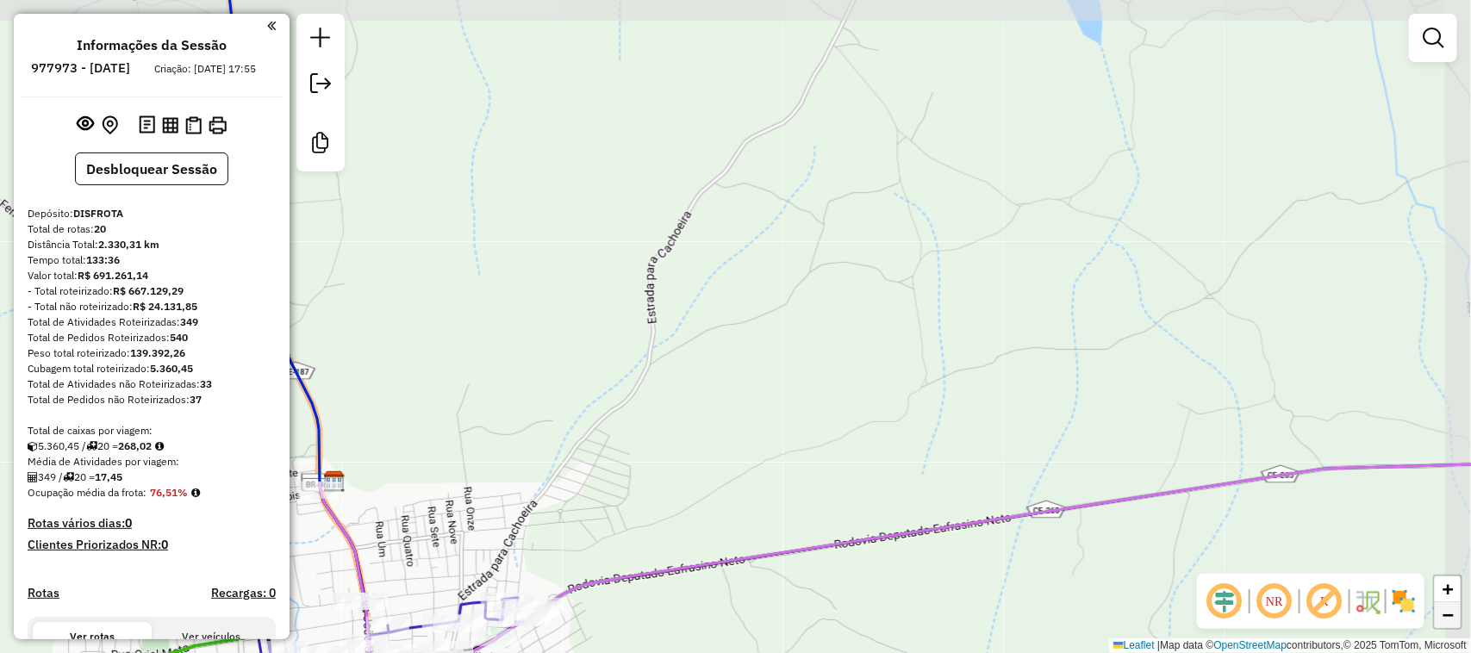
click at [1446, 613] on span "−" at bounding box center [1447, 615] width 11 height 22
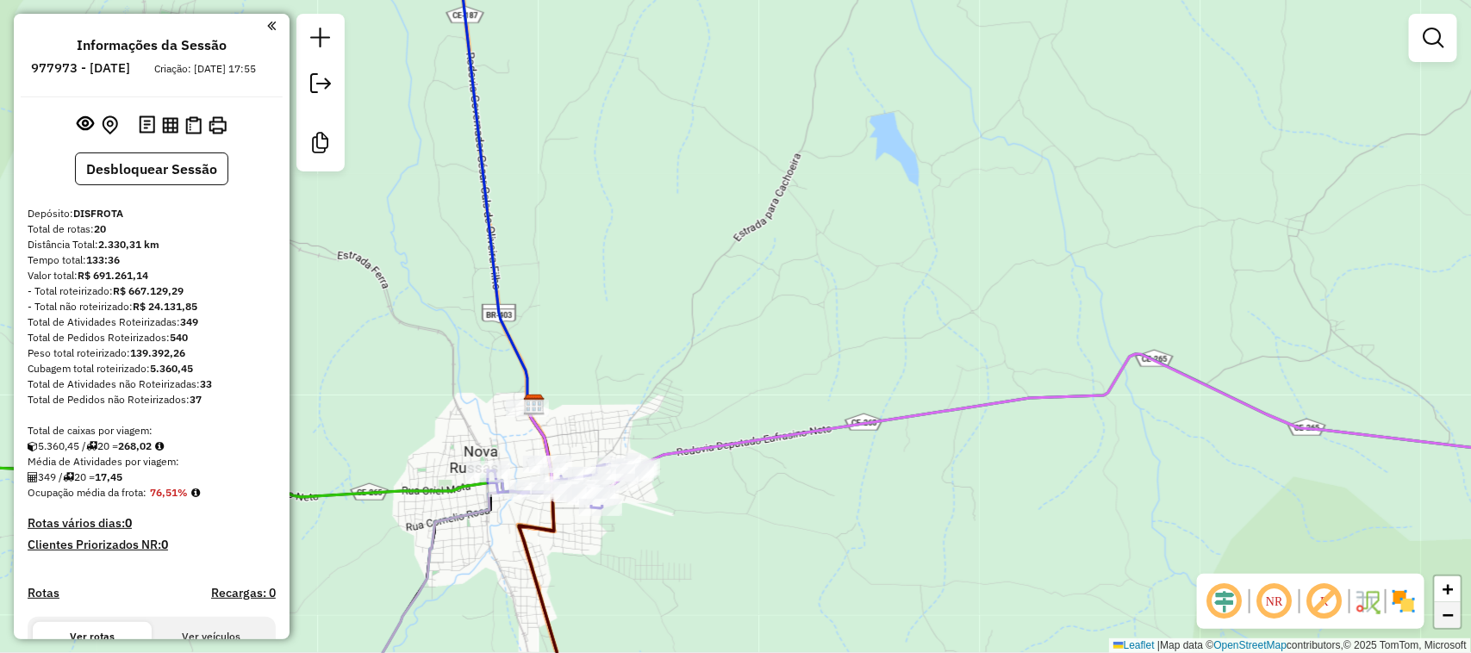
click at [1446, 613] on span "−" at bounding box center [1447, 615] width 11 height 22
